Goal: Submit feedback/report problem: Provide input to the site owners about the experience or issues

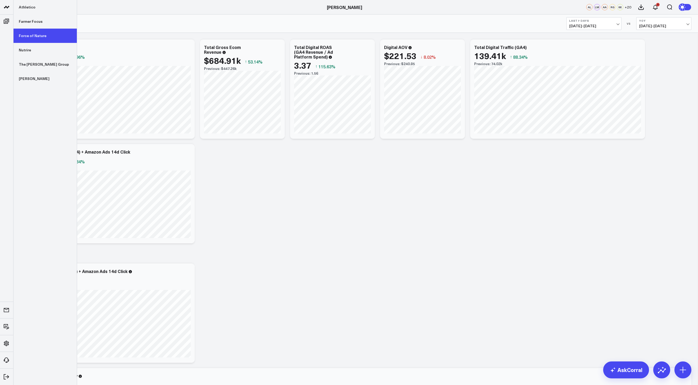
click at [41, 37] on link "Force of Nature" at bounding box center [45, 36] width 63 height 14
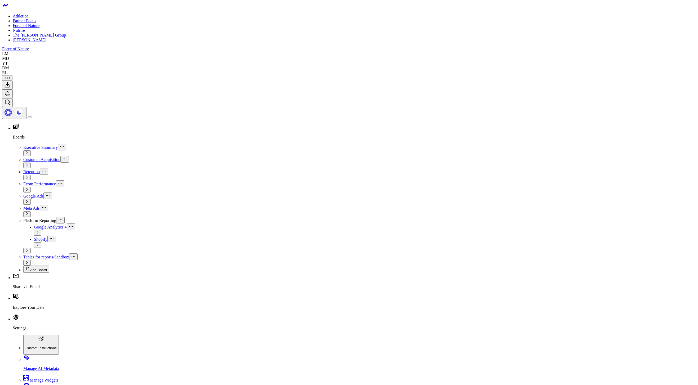
click at [26, 255] on span "Tables for reports/Sandbox" at bounding box center [46, 257] width 46 height 5
click at [69, 254] on button at bounding box center [73, 257] width 8 height 7
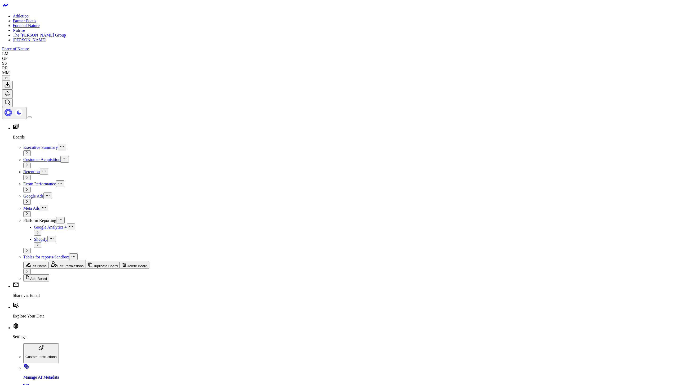
click at [86, 260] on button "Edit Permissions" at bounding box center [67, 264] width 37 height 9
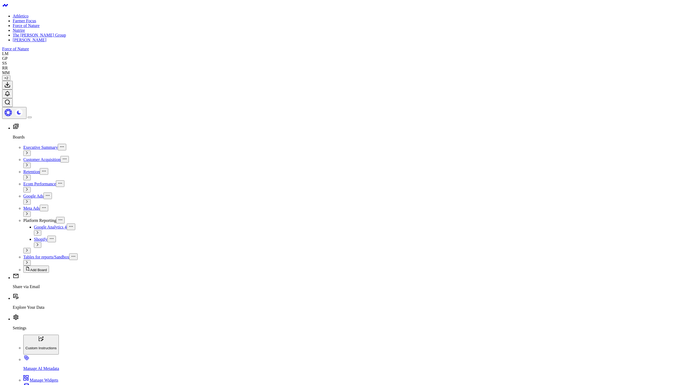
click at [188, 181] on body "Athletico Farmer Focus Force of Nature Nutrire The Mather Group Weber Force of …" at bounding box center [349, 387] width 694 height 770
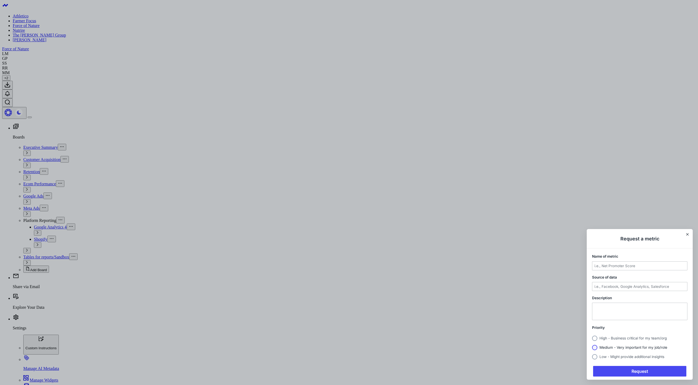
click at [608, 348] on span "Medium - Very important for my job/role" at bounding box center [634, 348] width 68 height 4
click at [592, 348] on input "Medium - Very important for my job/role" at bounding box center [592, 348] width 0 height 0
click at [615, 266] on input "Name of metric" at bounding box center [640, 266] width 95 height 8
type input "S"
type input "exec table"
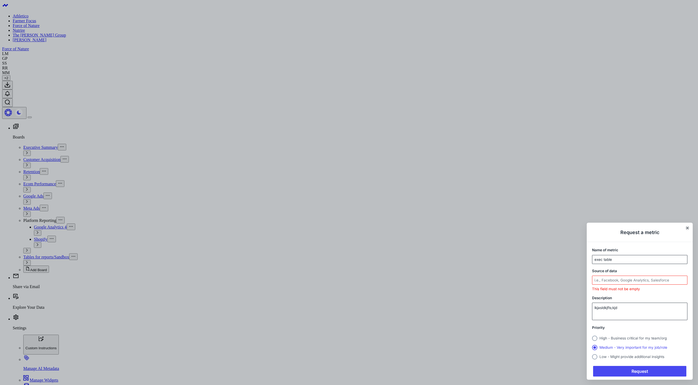
type textarea "lkjasldkjfls;kjd"
click at [688, 227] on icon "Close" at bounding box center [687, 228] width 3 height 3
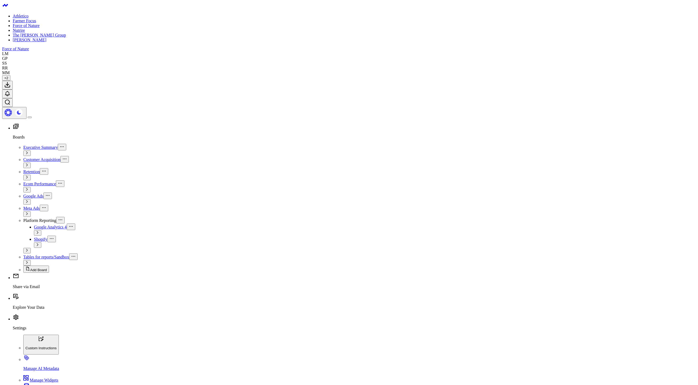
click at [25, 33] on link "Nutrire" at bounding box center [19, 30] width 12 height 5
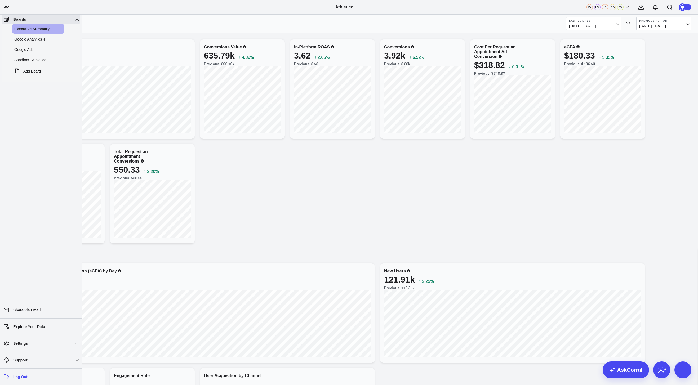
click at [8, 376] on icon at bounding box center [6, 377] width 6 height 6
